Goal: Information Seeking & Learning: Learn about a topic

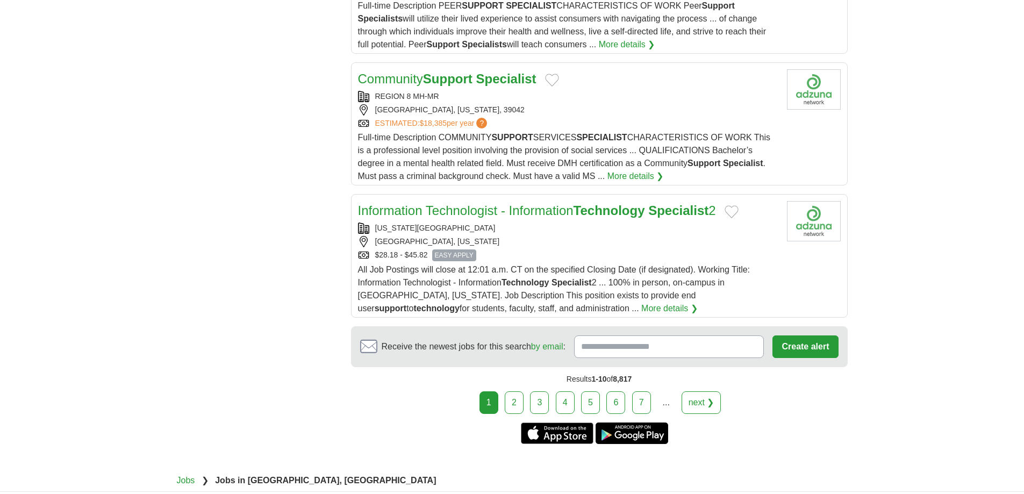
scroll to position [1290, 0]
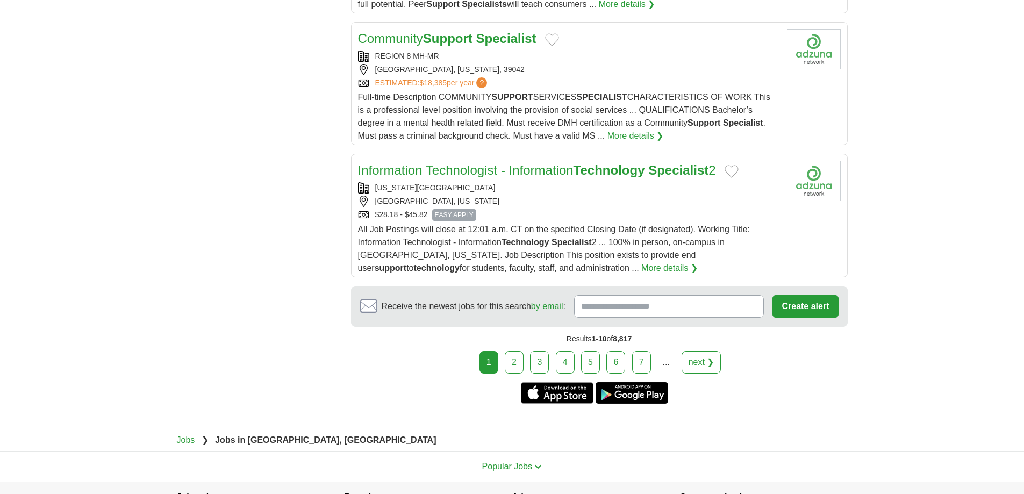
click at [561, 173] on link "Information Technologist - Information Technology Specialist 2" at bounding box center [537, 170] width 358 height 15
click at [519, 360] on link "2" at bounding box center [514, 362] width 19 height 23
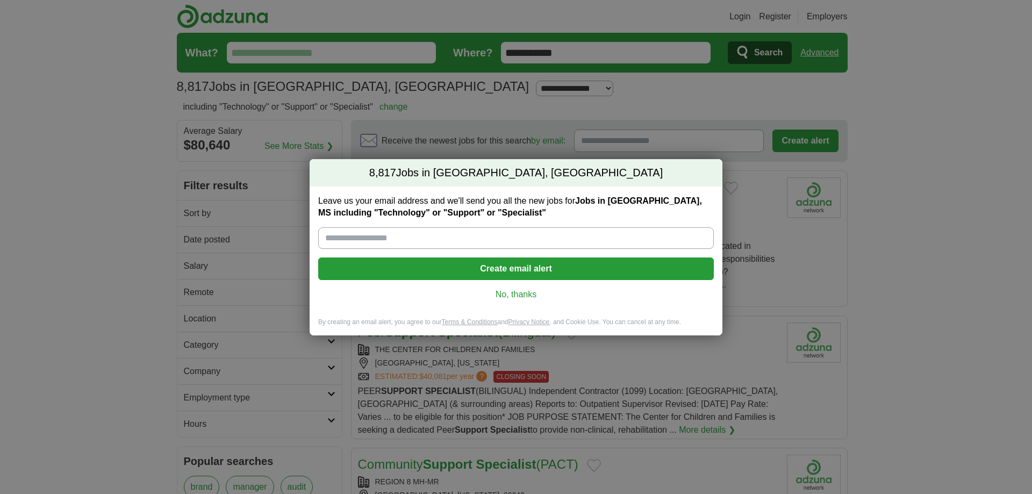
click at [511, 302] on div "Leave us your email address and we'll send you all the new jobs for Jobs in Flo…" at bounding box center [516, 252] width 413 height 131
click at [512, 293] on link "No, thanks" at bounding box center [516, 295] width 379 height 12
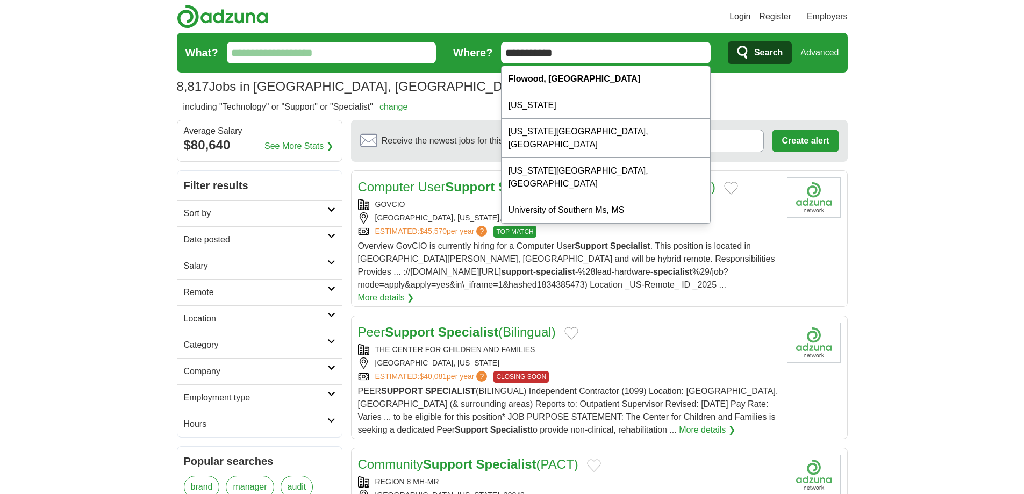
drag, startPoint x: 571, startPoint y: 49, endPoint x: 448, endPoint y: 47, distance: 122.6
click at [453, 52] on form "**********" at bounding box center [512, 53] width 671 height 40
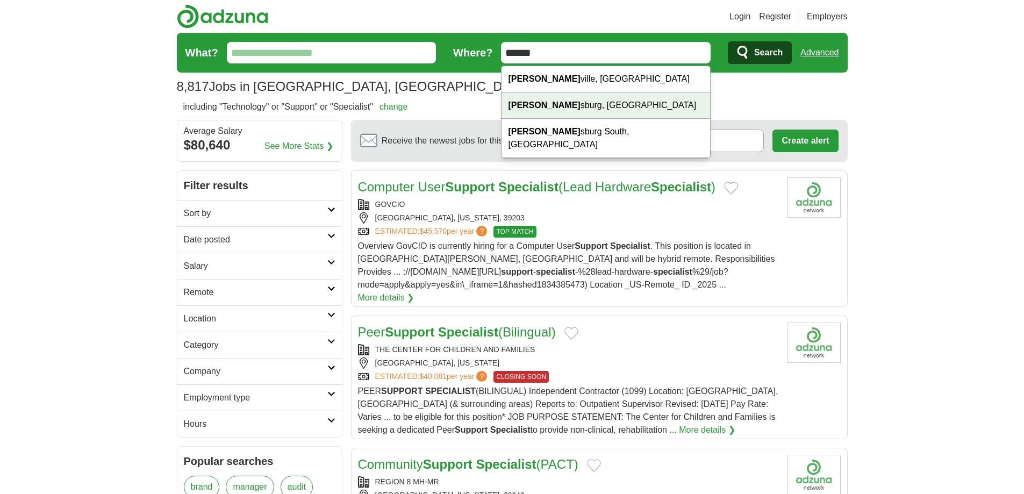
click at [551, 105] on div "Hattie sburg, MS" at bounding box center [606, 105] width 209 height 26
type input "**********"
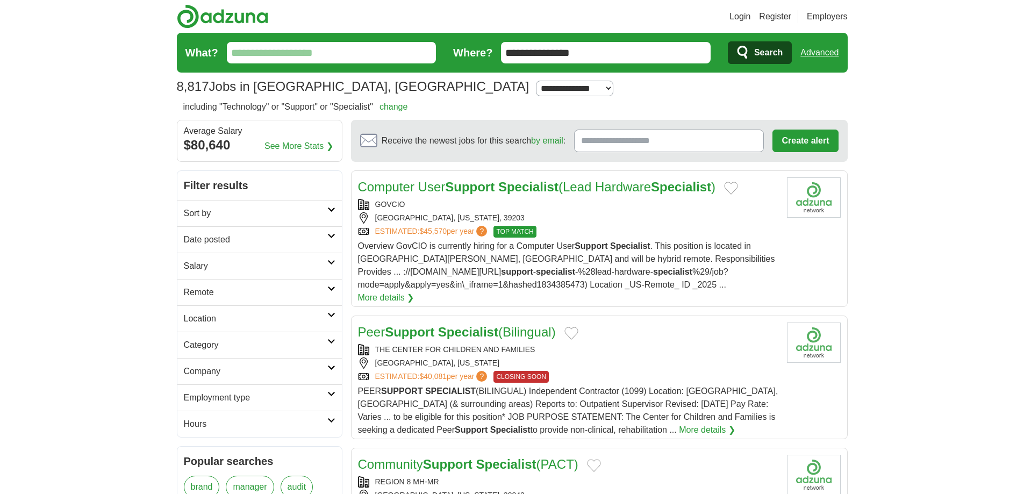
click at [753, 55] on button "Search" at bounding box center [760, 52] width 64 height 23
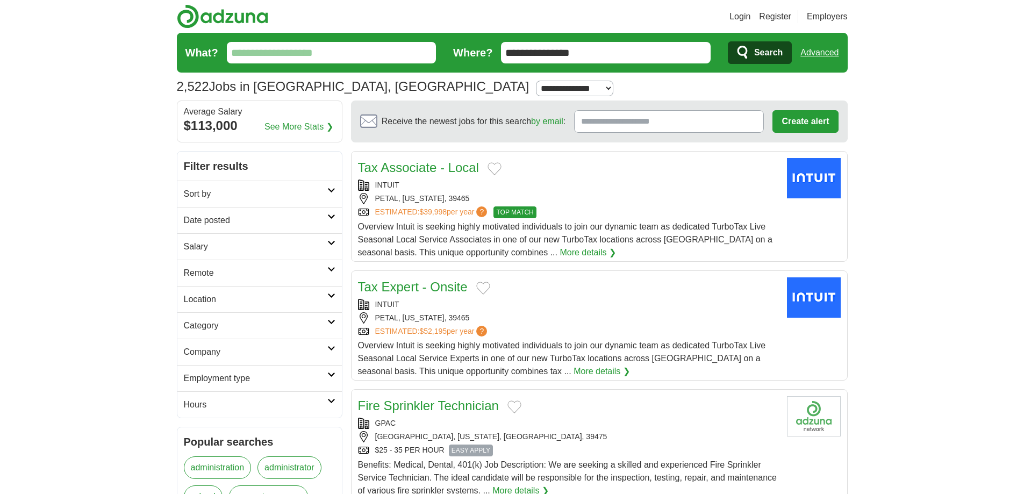
click at [332, 322] on icon at bounding box center [331, 321] width 8 height 5
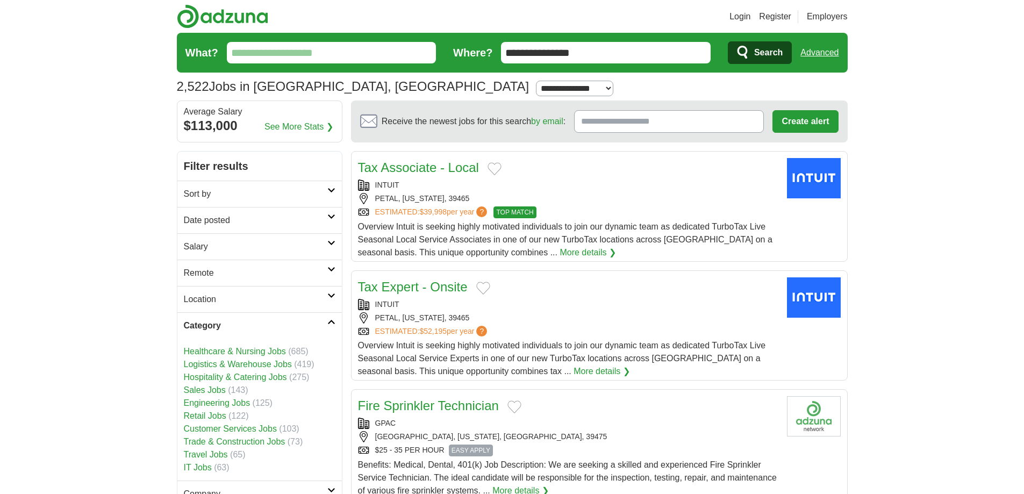
scroll to position [54, 0]
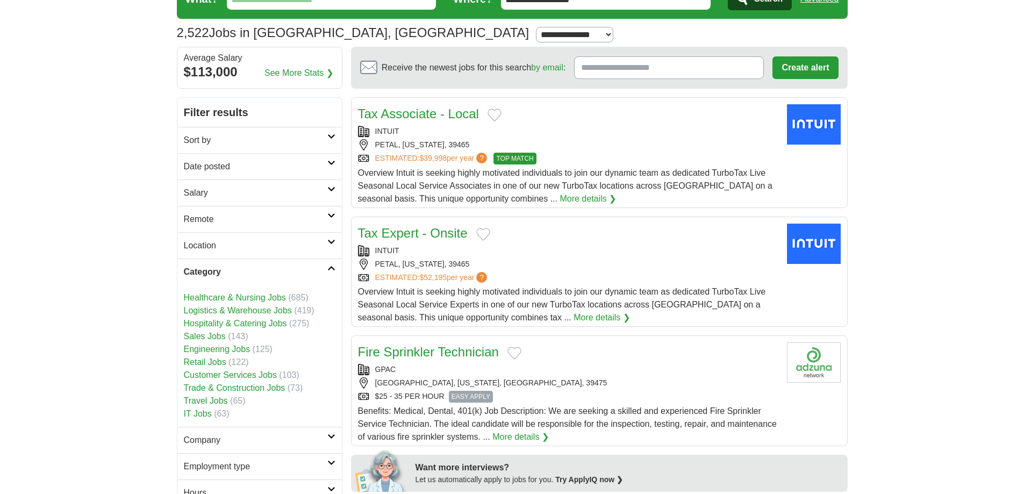
click at [203, 412] on link "IT Jobs" at bounding box center [198, 413] width 28 height 9
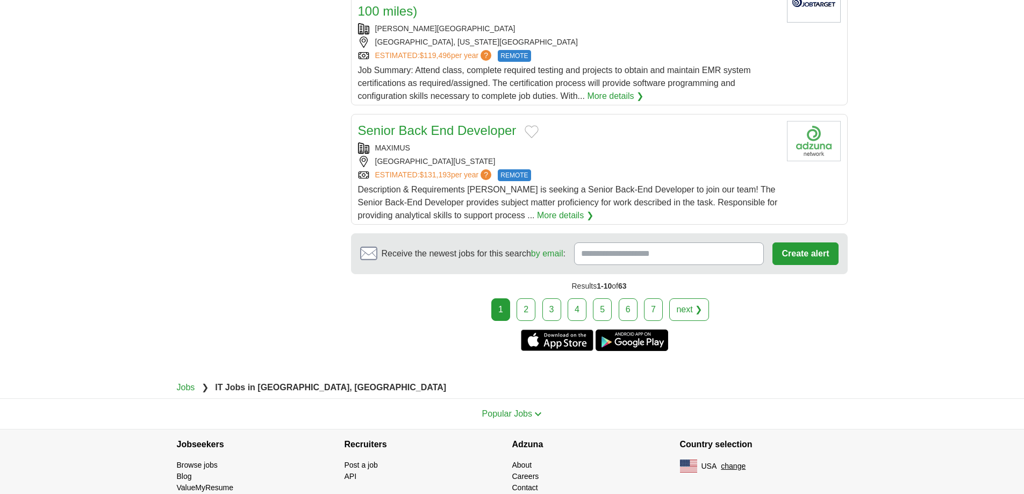
scroll to position [1291, 0]
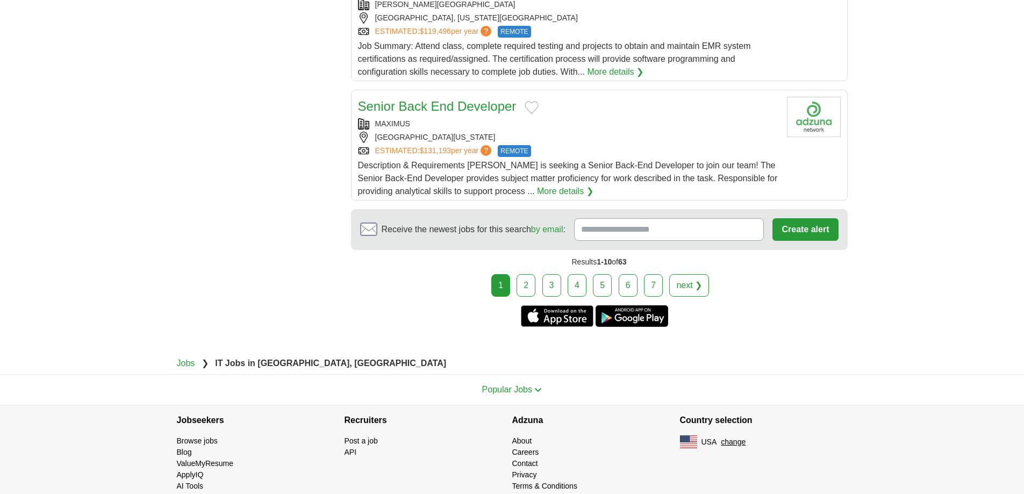
click at [529, 274] on link "2" at bounding box center [526, 285] width 19 height 23
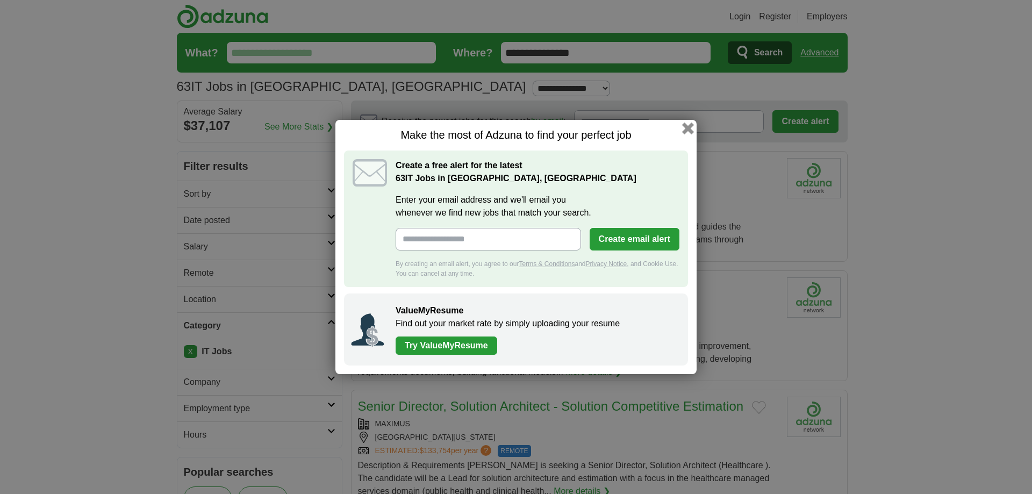
click at [690, 129] on button "button" at bounding box center [688, 129] width 12 height 12
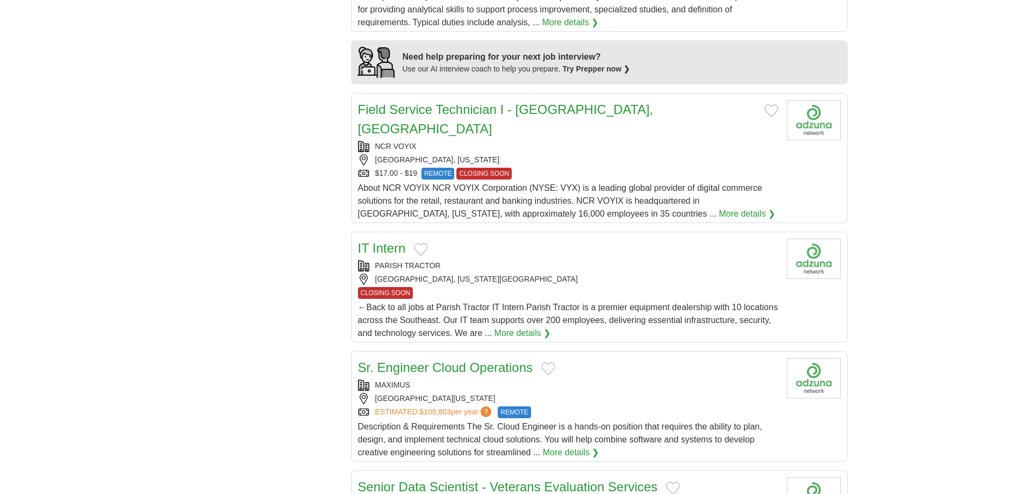
scroll to position [914, 0]
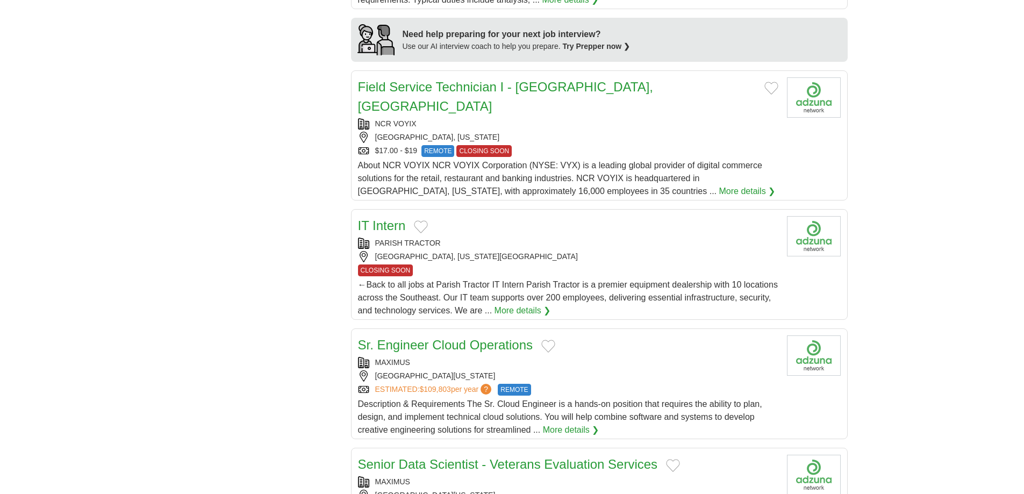
click at [389, 218] on link "IT Intern" at bounding box center [382, 225] width 48 height 15
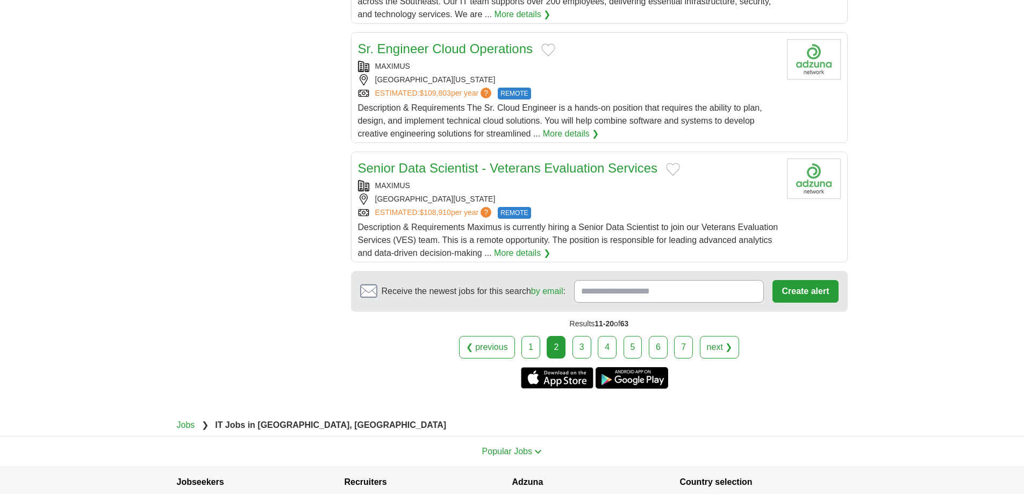
scroll to position [1237, 0]
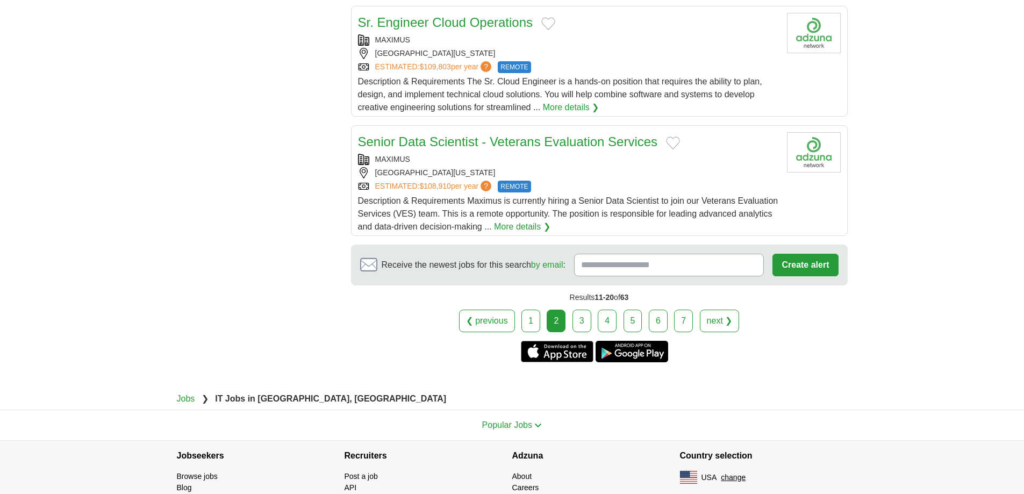
click at [579, 310] on link "3" at bounding box center [582, 321] width 19 height 23
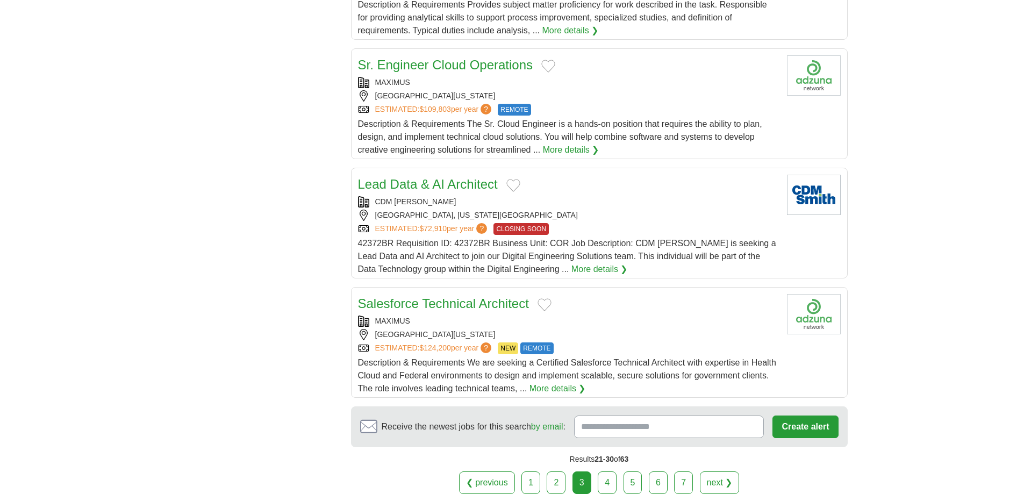
scroll to position [1075, 0]
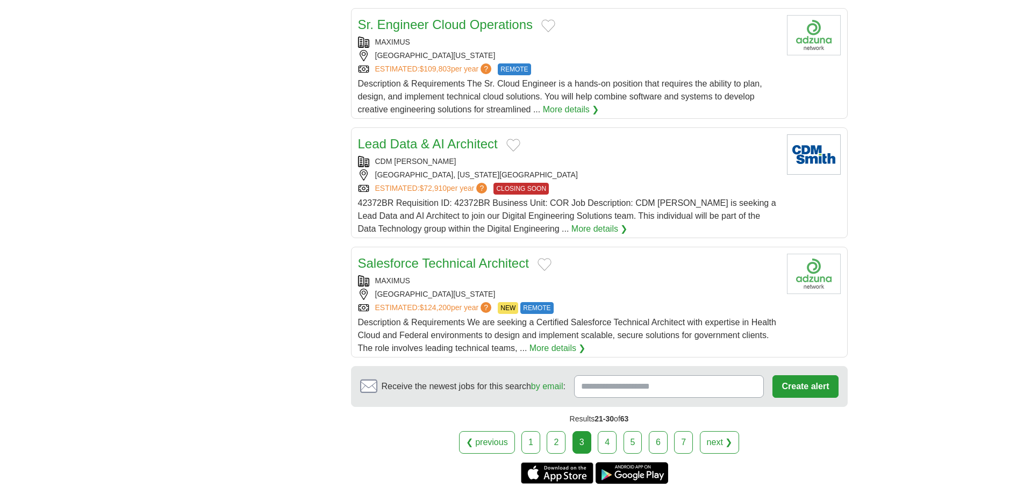
click at [606, 442] on link "4" at bounding box center [607, 442] width 19 height 23
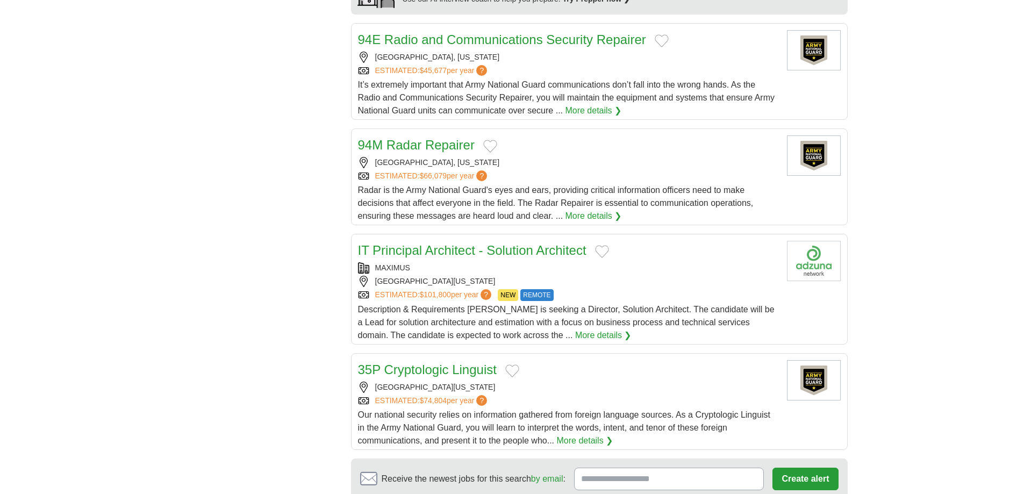
scroll to position [1022, 0]
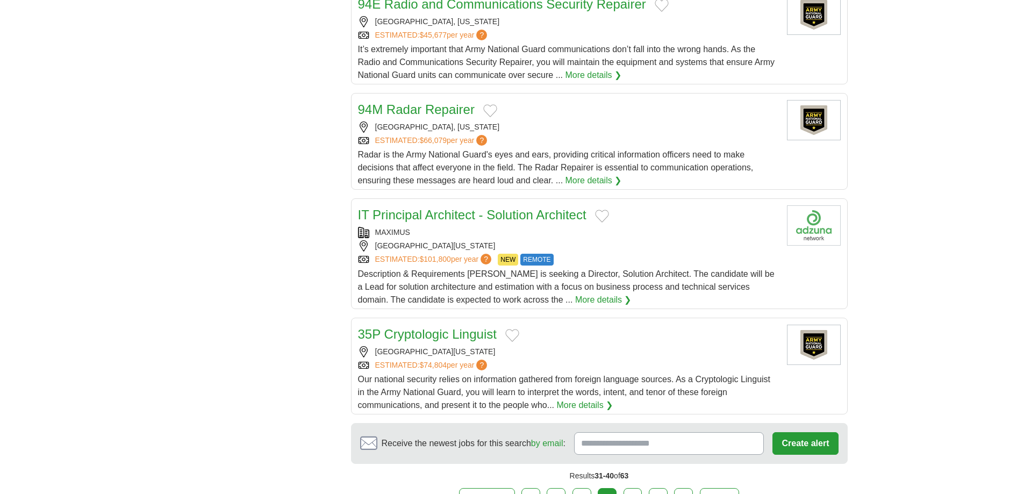
click at [518, 208] on link "IT Principal Architect - Solution Architect" at bounding box center [472, 215] width 229 height 15
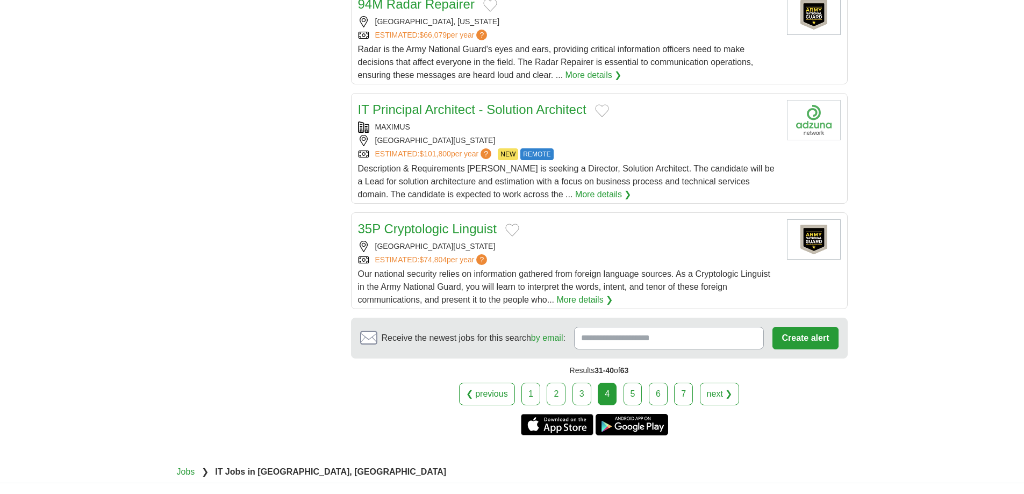
scroll to position [1129, 0]
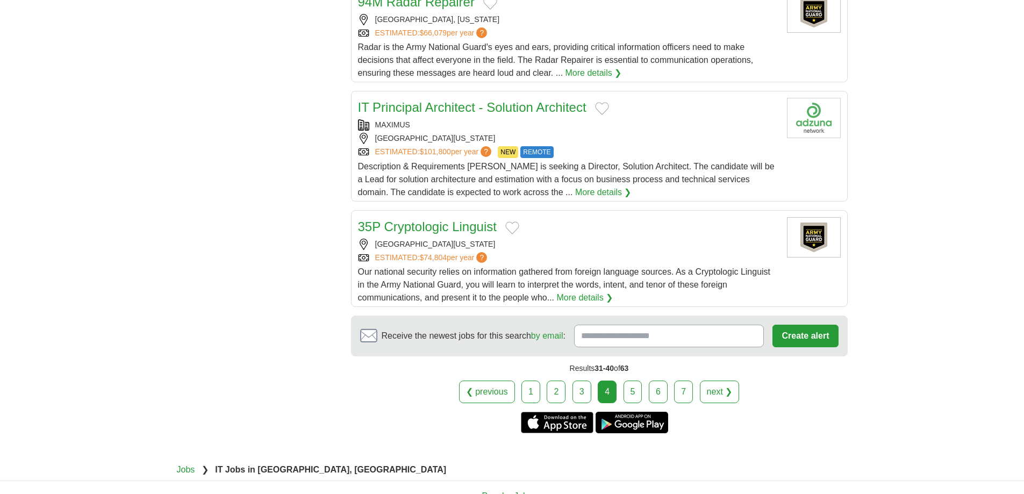
click at [631, 381] on link "5" at bounding box center [633, 392] width 19 height 23
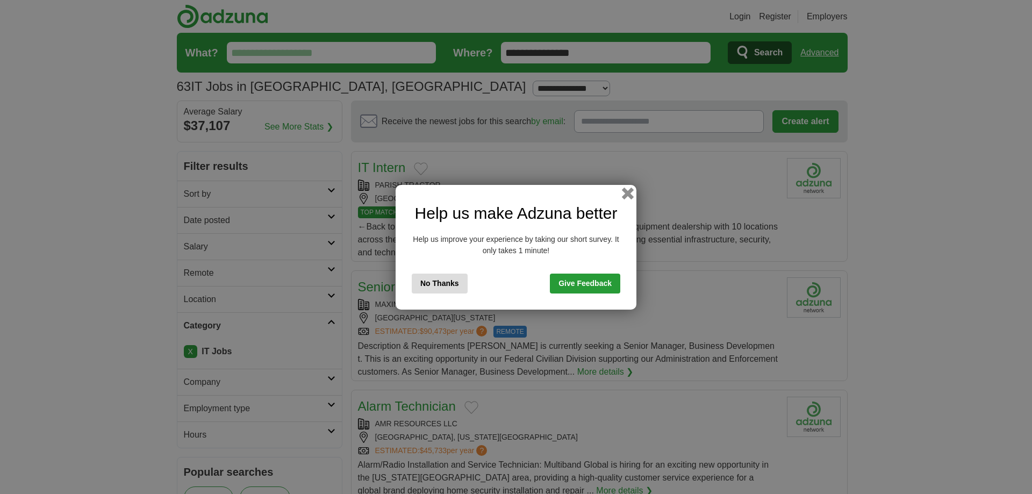
click at [627, 190] on button "button" at bounding box center [628, 193] width 12 height 12
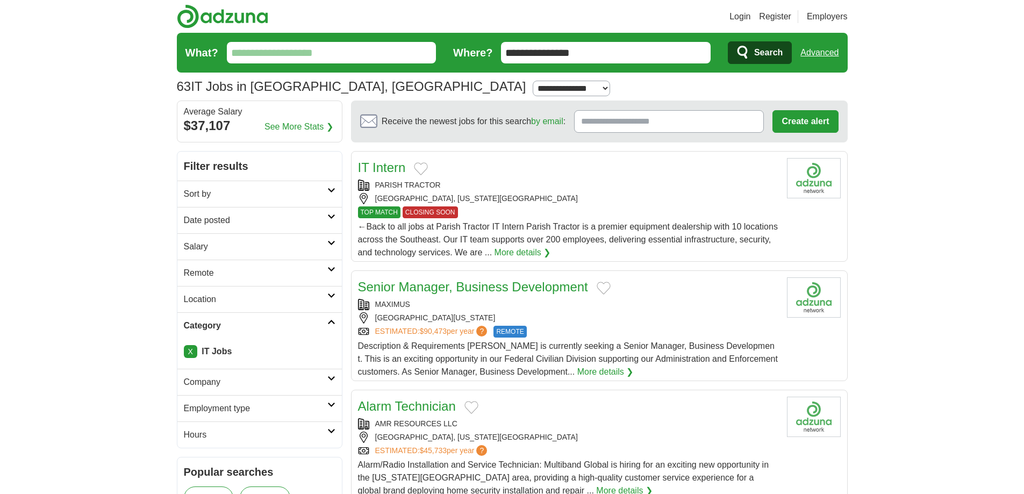
click at [384, 166] on link "IT Intern" at bounding box center [382, 167] width 48 height 15
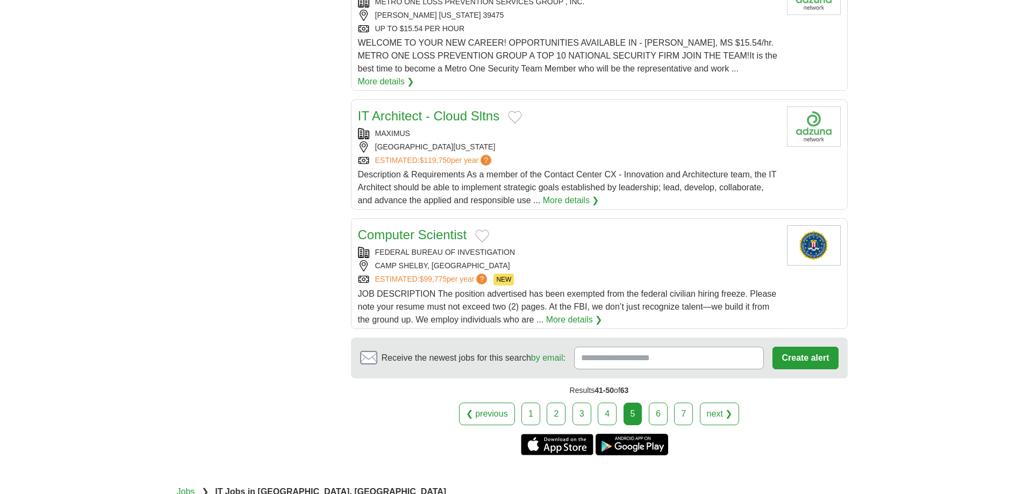
scroll to position [1129, 0]
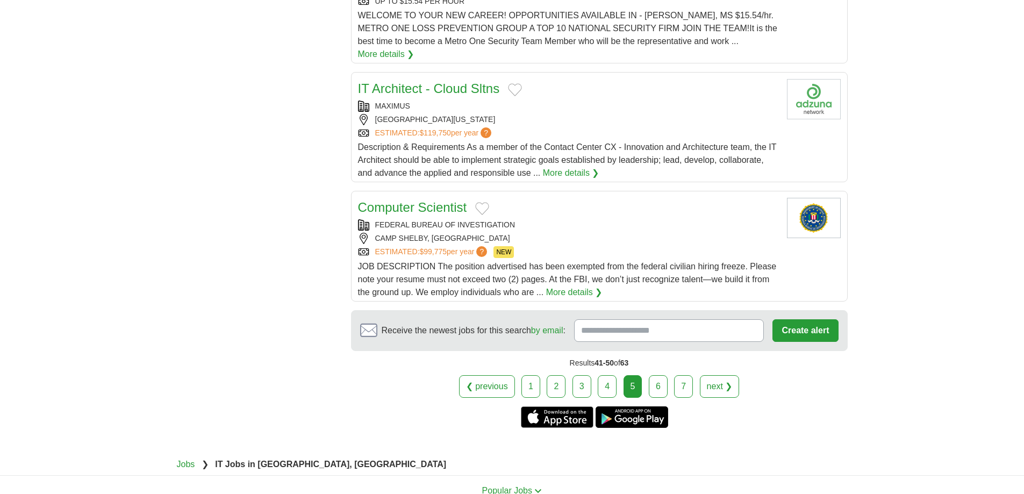
click at [655, 375] on link "6" at bounding box center [658, 386] width 19 height 23
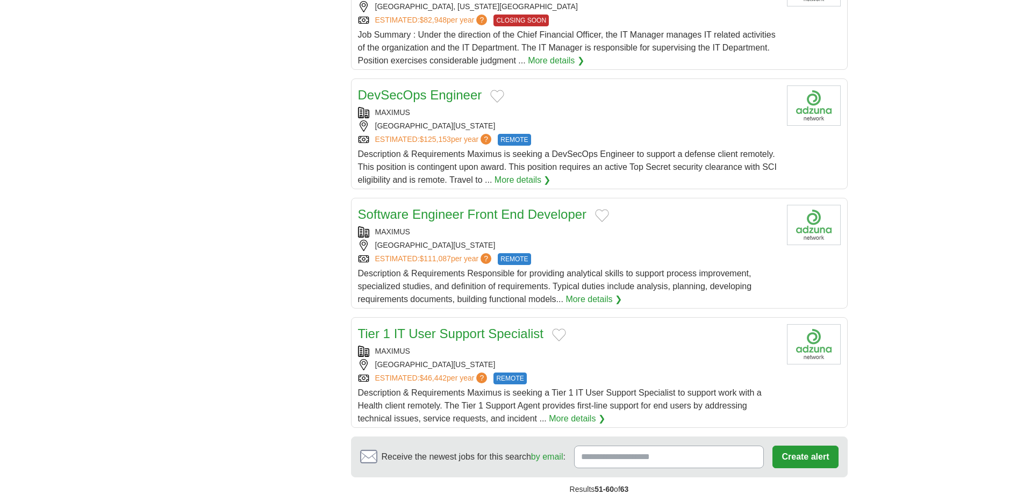
scroll to position [1129, 0]
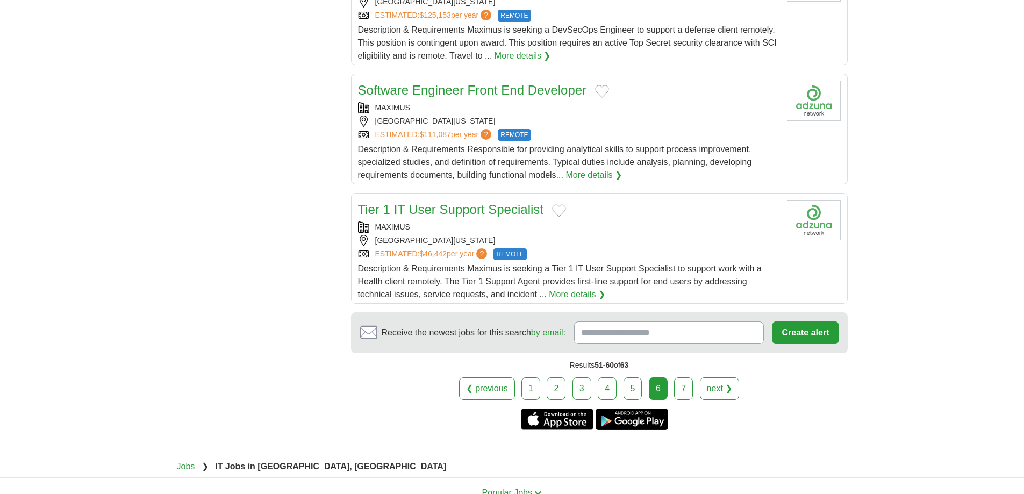
click at [577, 295] on link "More details ❯" at bounding box center [577, 294] width 56 height 13
